Goal: Check status: Check status

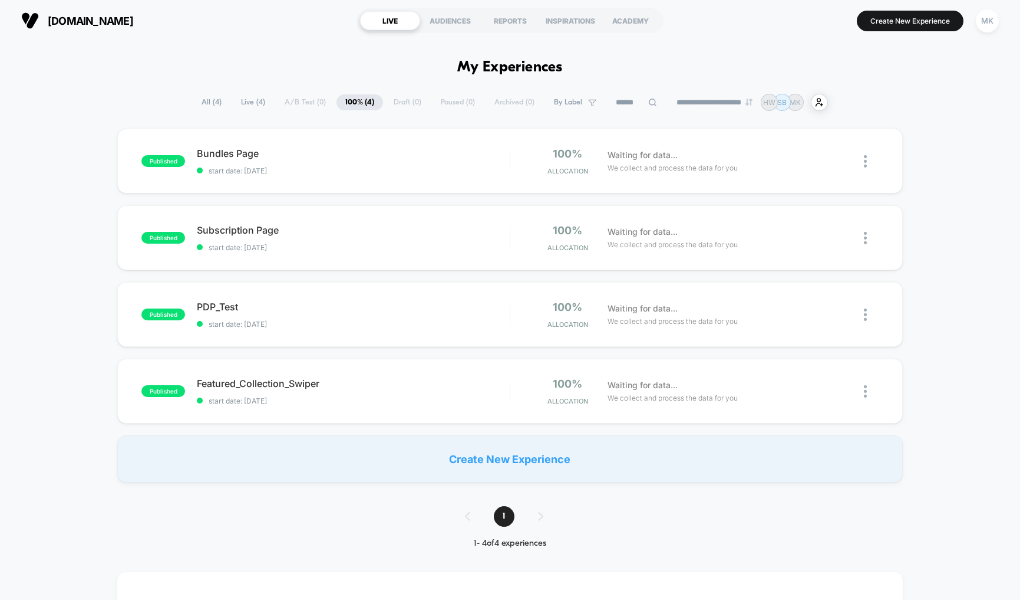
click at [209, 103] on span "All ( 4 )" at bounding box center [212, 102] width 38 height 16
click at [508, 17] on div "REPORTS" at bounding box center [510, 20] width 60 height 19
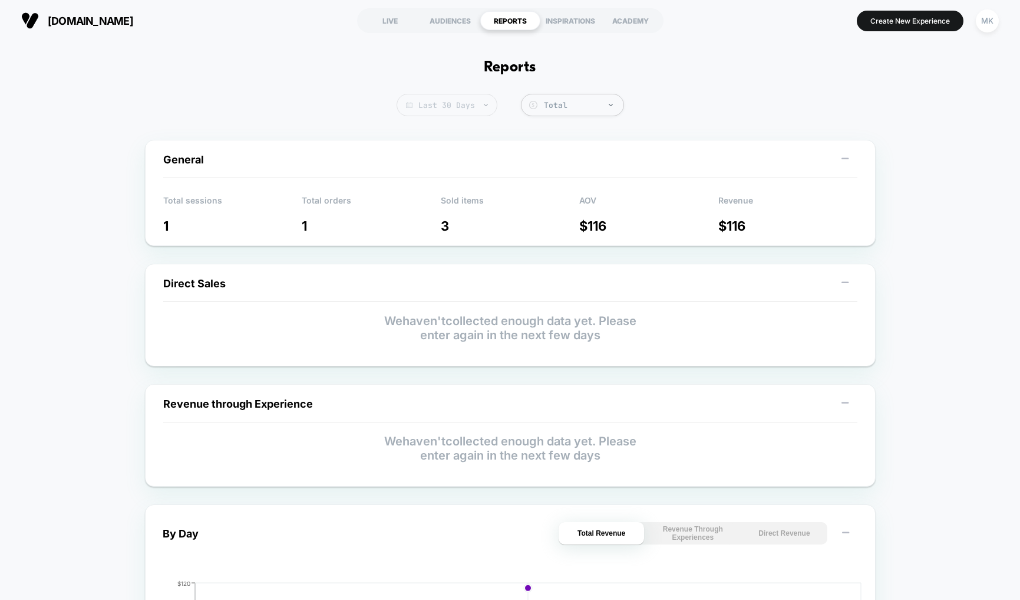
click at [456, 103] on span "Last 30 Days" at bounding box center [447, 105] width 101 height 22
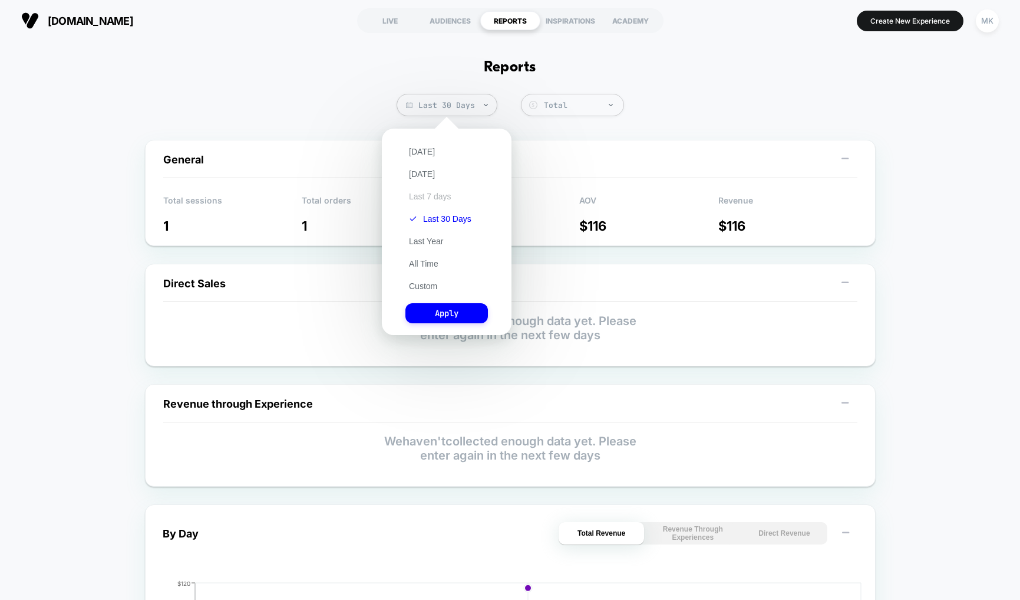
click at [440, 196] on button "Last 7 days" at bounding box center [431, 196] width 50 height 11
click at [447, 312] on button "Apply" at bounding box center [447, 313] width 83 height 20
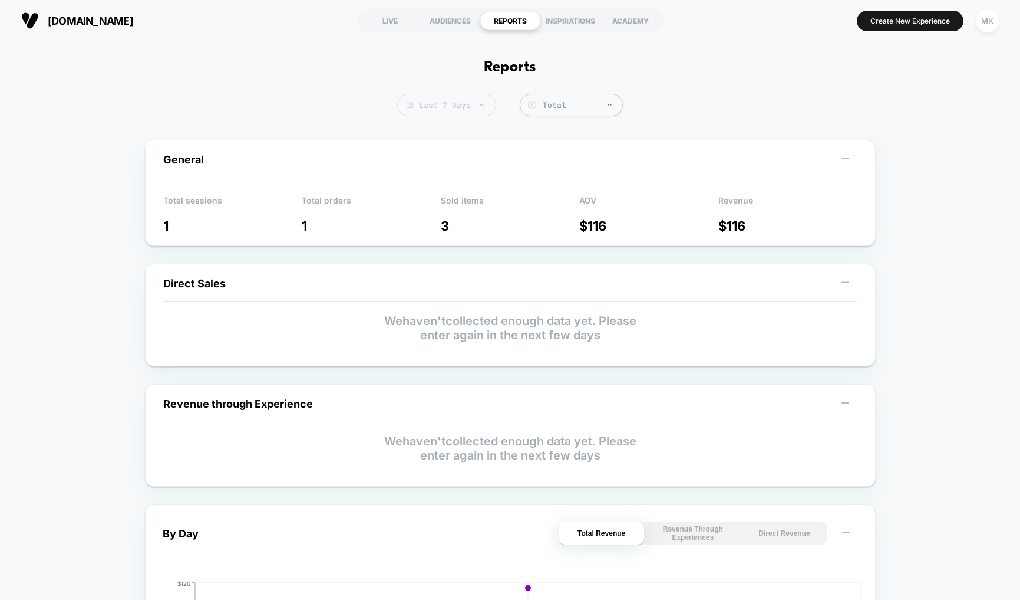
click at [462, 104] on span "Last 7 Days" at bounding box center [446, 105] width 99 height 22
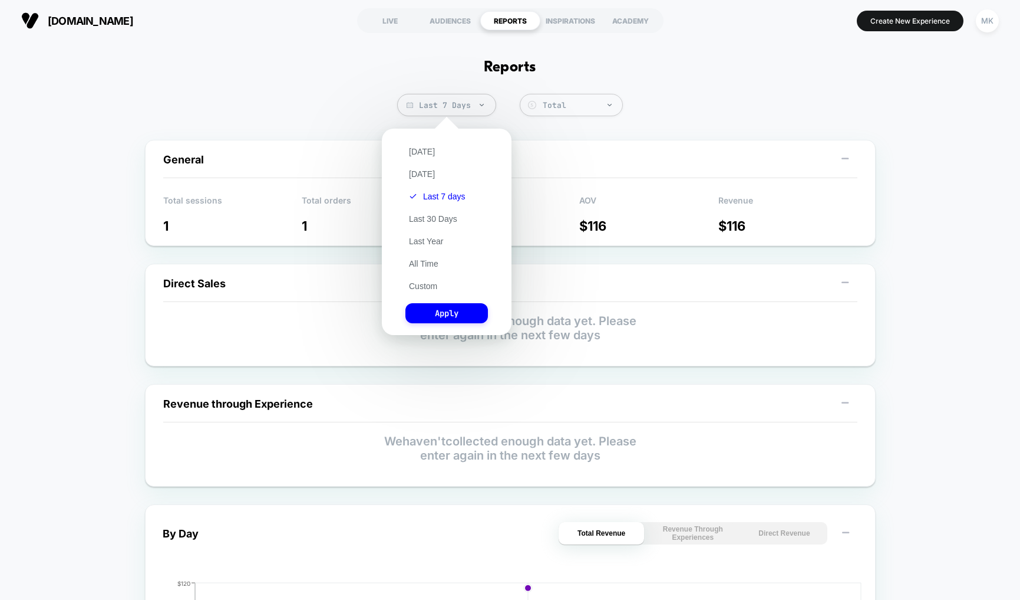
drag, startPoint x: 429, startPoint y: 154, endPoint x: 438, endPoint y: 184, distance: 31.5
click at [429, 154] on button "Today" at bounding box center [422, 151] width 33 height 11
click at [442, 312] on button "Apply" at bounding box center [447, 313] width 83 height 20
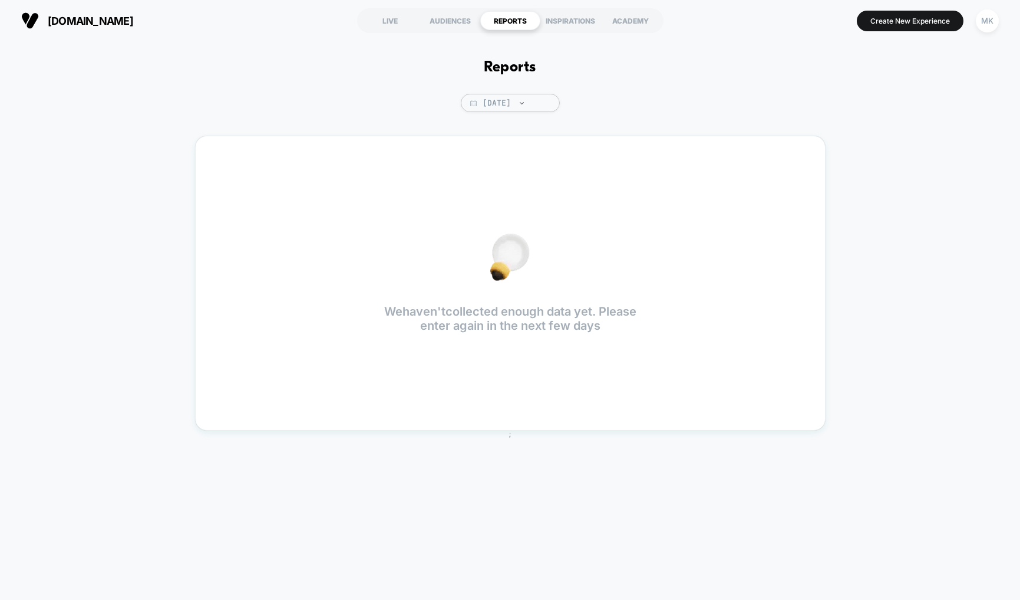
click at [493, 117] on div "Reports Today We haven't collected enough data yet. Please enter again in the n…" at bounding box center [510, 314] width 1020 height 546
click at [493, 112] on span "Today" at bounding box center [510, 103] width 99 height 18
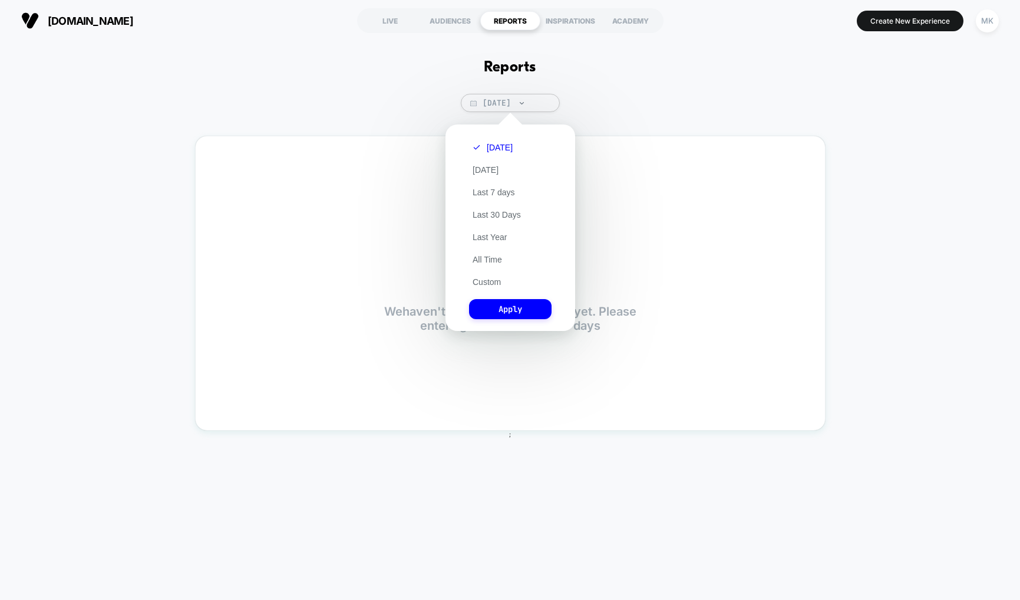
drag, startPoint x: 488, startPoint y: 169, endPoint x: 535, endPoint y: 292, distance: 131.7
click at [489, 170] on button "Yesterday" at bounding box center [485, 169] width 33 height 11
click at [512, 299] on button "Apply" at bounding box center [510, 309] width 83 height 20
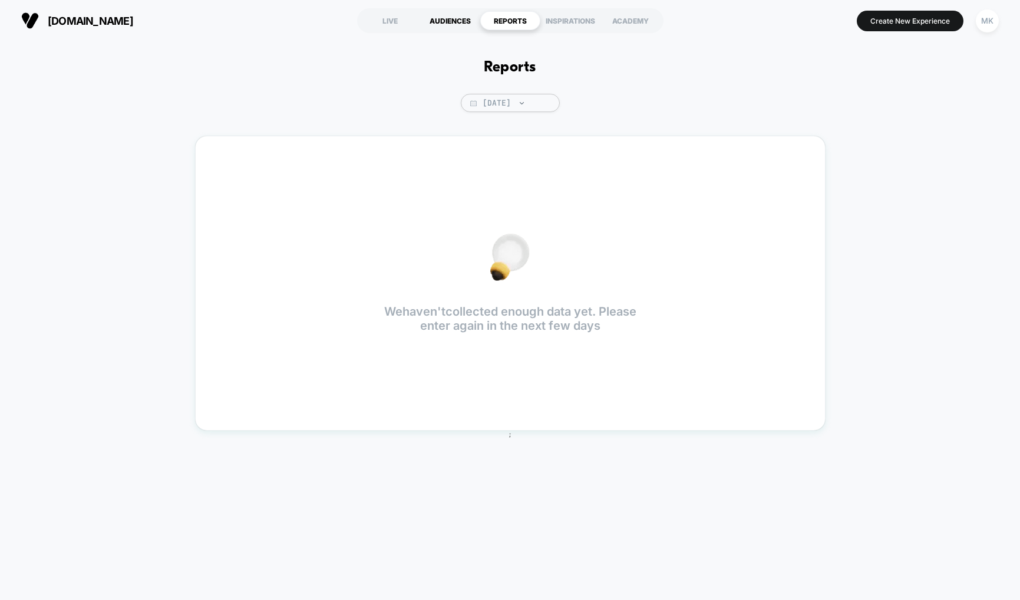
click at [465, 20] on div "AUDIENCES" at bounding box center [450, 20] width 60 height 19
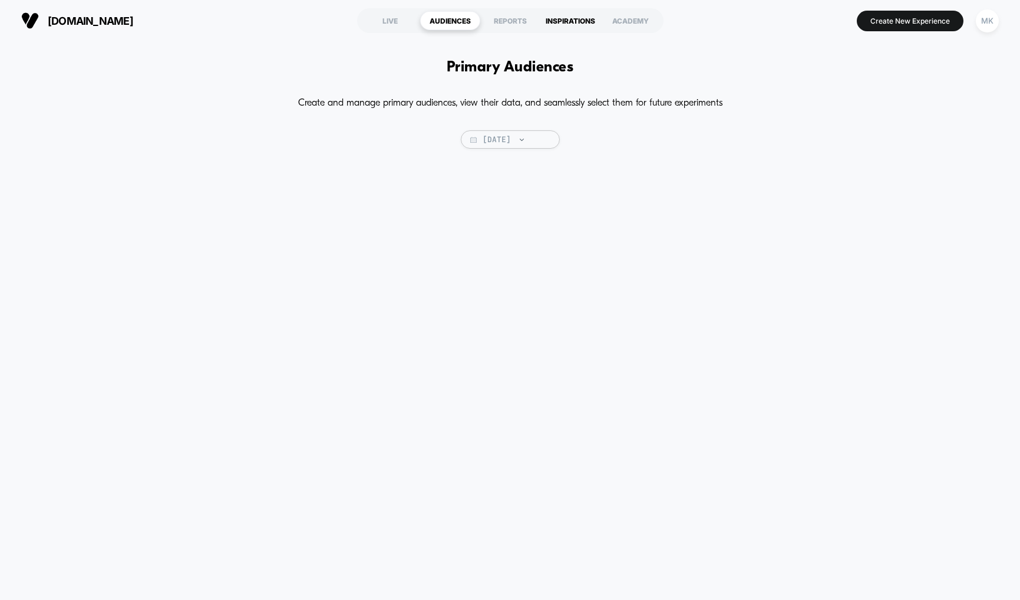
click at [579, 26] on div "INSPIRATIONS" at bounding box center [571, 20] width 60 height 19
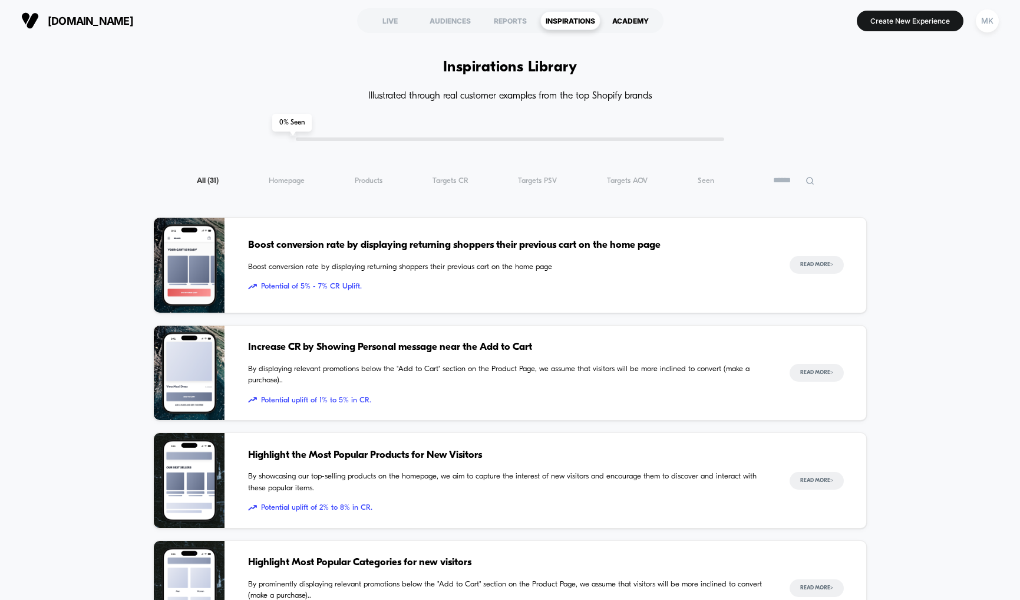
click at [643, 22] on div "ACADEMY" at bounding box center [631, 20] width 60 height 19
click at [400, 23] on div "LIVE" at bounding box center [390, 20] width 60 height 19
